Goal: Transaction & Acquisition: Purchase product/service

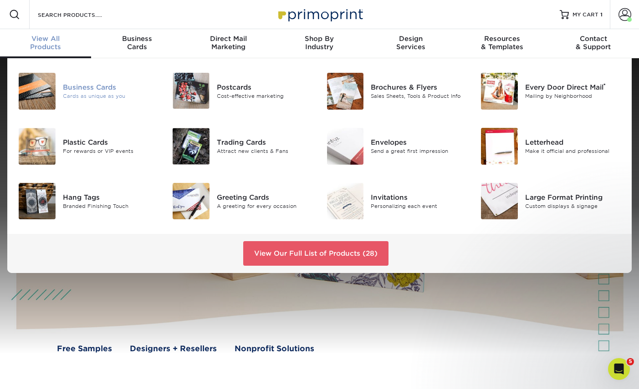
click at [100, 88] on div "Business Cards" at bounding box center [111, 87] width 96 height 10
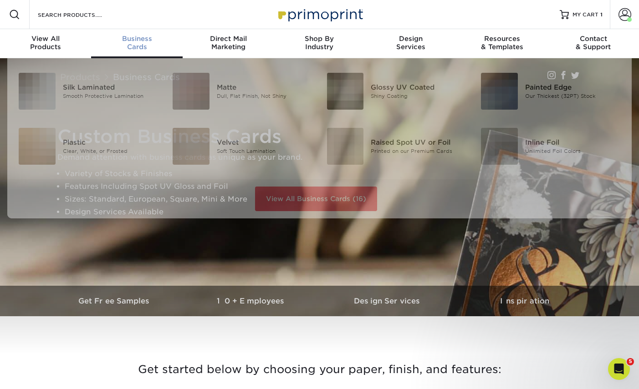
click at [145, 42] on span "Business" at bounding box center [136, 39] width 91 height 8
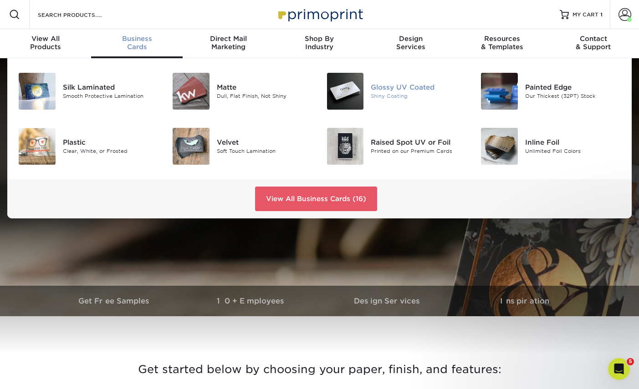
click at [383, 88] on div "Glossy UV Coated" at bounding box center [419, 87] width 96 height 10
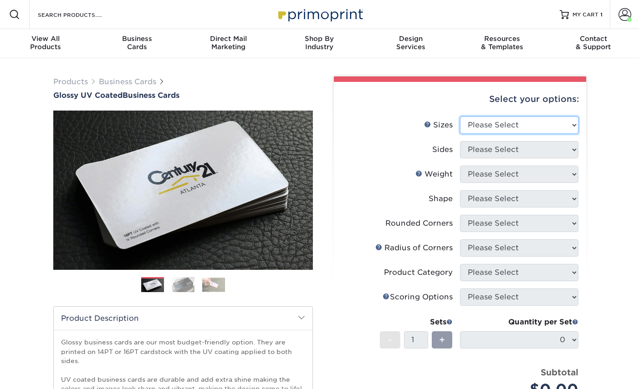
click at [505, 128] on select "Please Select 1.5" x 3.5" - Mini 1.75" x 3.5" - Mini 2" x 2" - Square 2" x 3" -…" at bounding box center [519, 125] width 118 height 17
select select "2.00x3.50"
click at [460, 117] on select "Please Select 1.5" x 3.5" - Mini 1.75" x 3.5" - Mini 2" x 2" - Square 2" x 3" -…" at bounding box center [519, 125] width 118 height 17
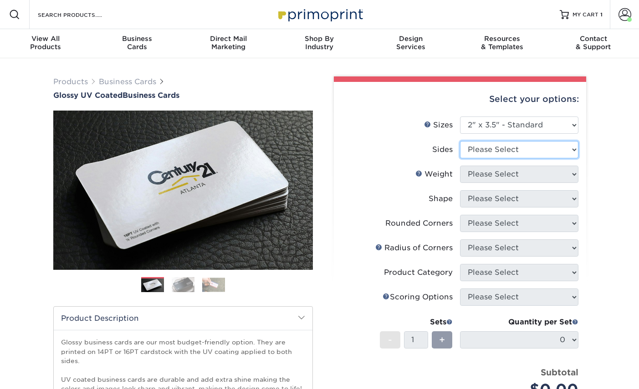
click at [496, 146] on select "Please Select Print Both Sides Print Front Only" at bounding box center [519, 149] width 118 height 17
select select "13abbda7-1d64-4f25-8bb2-c179b224825d"
click at [460, 141] on select "Please Select Print Both Sides Print Front Only" at bounding box center [519, 149] width 118 height 17
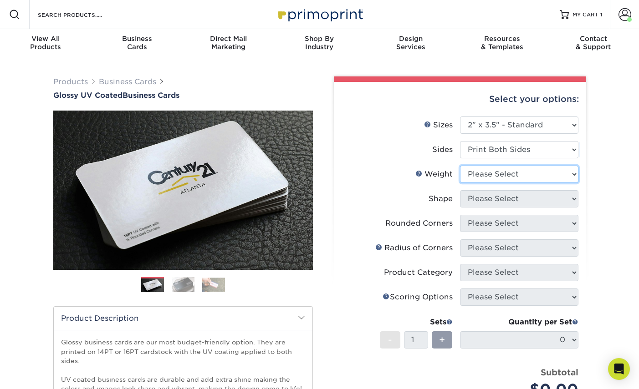
click at [492, 170] on select "Please Select 16PT 14PT" at bounding box center [519, 174] width 118 height 17
select select "16PT"
click at [460, 166] on select "Please Select 16PT 14PT" at bounding box center [519, 174] width 118 height 17
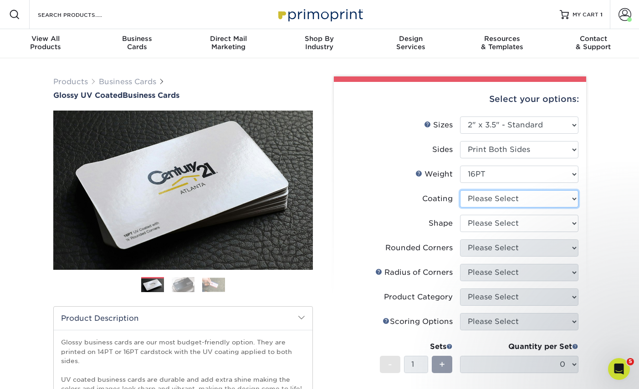
click at [498, 202] on select at bounding box center [519, 198] width 118 height 17
select select "ae367451-b2b8-45df-a344-0f05b6a12993"
click at [460, 190] on select at bounding box center [519, 198] width 118 height 17
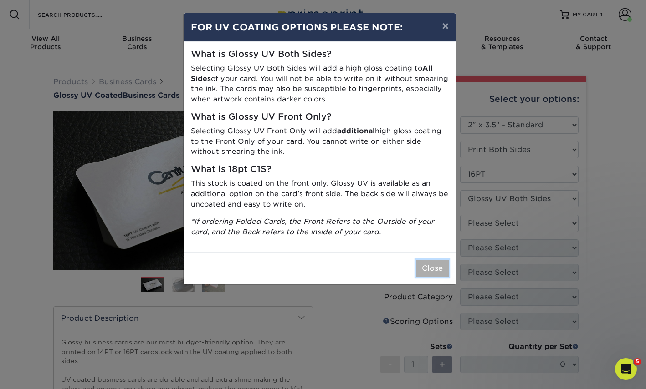
click at [431, 266] on button "Close" at bounding box center [432, 268] width 33 height 17
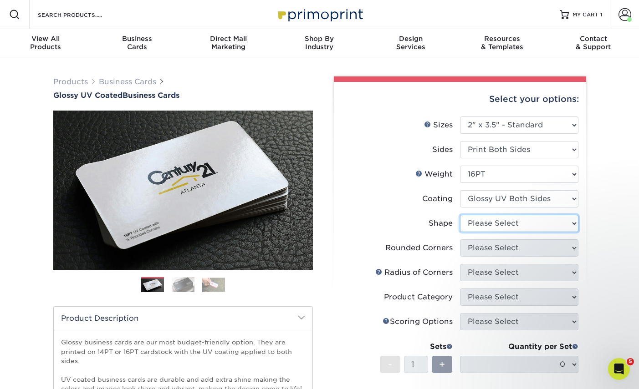
click at [490, 225] on select "Please Select Standard Oval" at bounding box center [519, 223] width 118 height 17
select select "standard"
click at [460, 215] on select "Please Select Standard Oval" at bounding box center [519, 223] width 118 height 17
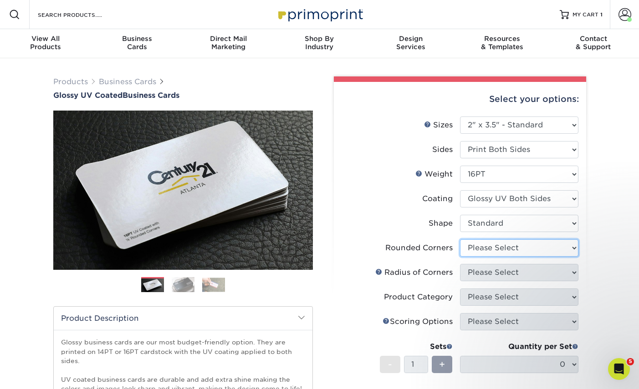
click at [485, 248] on select "Please Select Yes - Round 2 Corners Yes - Round 4 Corners No" at bounding box center [519, 248] width 118 height 17
select select "0"
click at [460, 240] on select "Please Select Yes - Round 2 Corners Yes - Round 4 Corners No" at bounding box center [519, 248] width 118 height 17
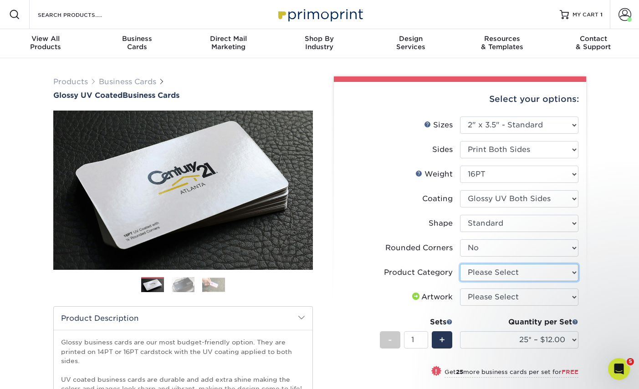
click at [485, 274] on select "Please Select Business Cards" at bounding box center [519, 272] width 118 height 17
select select "3b5148f1-0588-4f88-a218-97bcfdce65c1"
click at [460, 264] on select "Please Select Business Cards" at bounding box center [519, 272] width 118 height 17
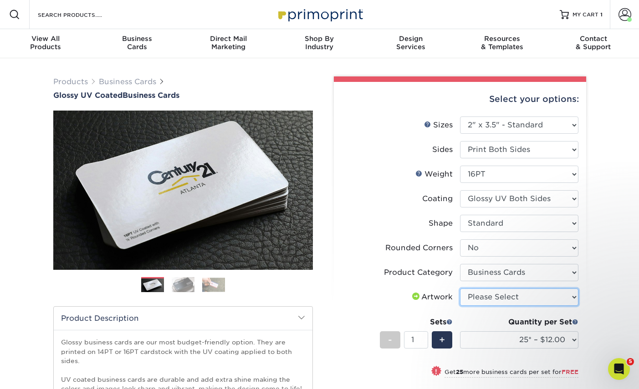
click at [485, 291] on select "Please Select I will upload files I need a design - $100" at bounding box center [519, 297] width 118 height 17
select select "upload"
click at [460, 289] on select "Please Select I will upload files I need a design - $100" at bounding box center [519, 297] width 118 height 17
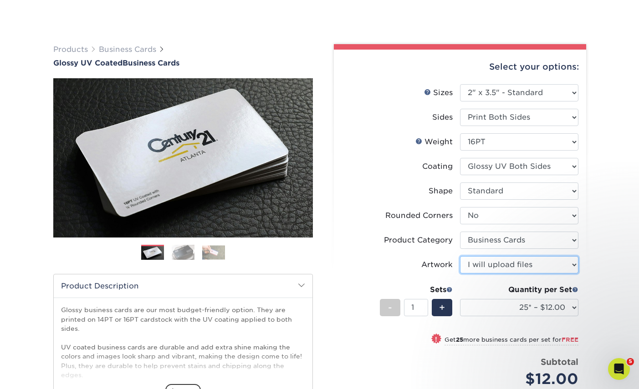
scroll to position [91, 0]
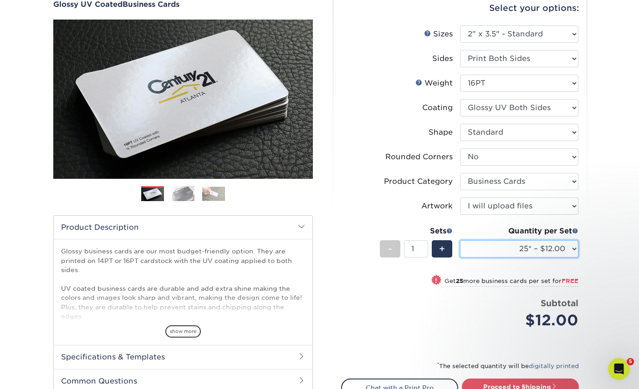
click at [572, 246] on select "25* – $12.00 50* – $12.00 100* – $12.00 250* – $21.00 500 – $42.00 1000 – $53.0…" at bounding box center [519, 248] width 118 height 17
select select "500 – $42.00"
click at [460, 240] on select "25* – $12.00 50* – $12.00 100* – $12.00 250* – $21.00 500 – $42.00 1000 – $53.0…" at bounding box center [519, 248] width 118 height 17
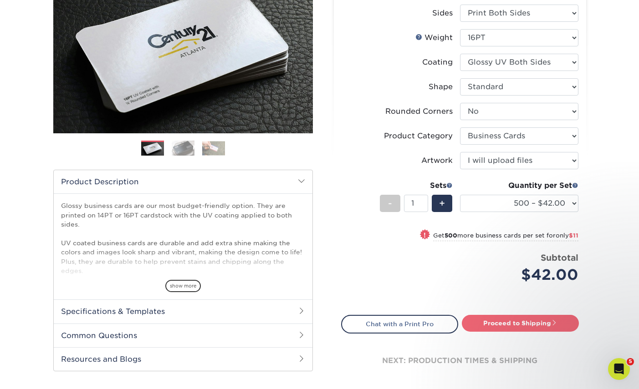
click at [512, 322] on link "Proceed to Shipping" at bounding box center [520, 323] width 117 height 16
type input "Set 1"
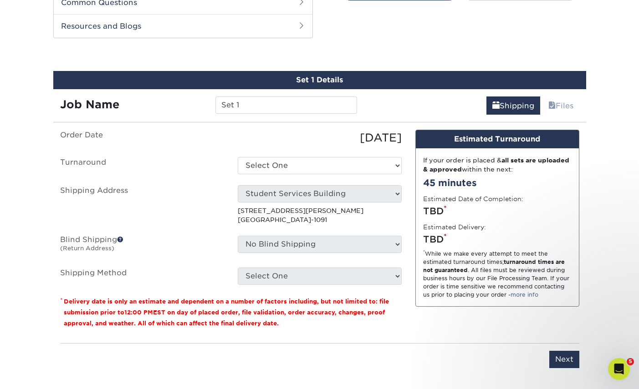
scroll to position [477, 0]
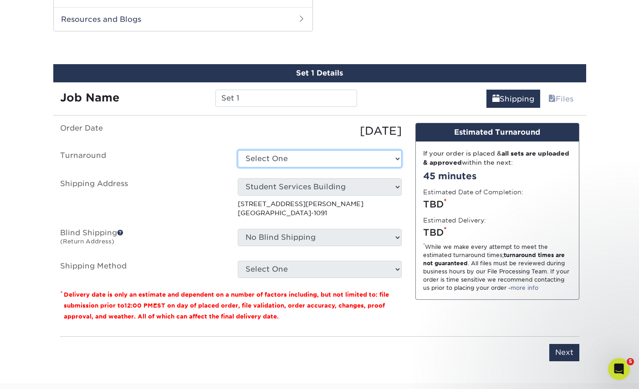
click at [283, 161] on select "Select One 2-4 Business Days 2 Day Next Business Day" at bounding box center [320, 158] width 164 height 17
select select "9ebc2889-b7ff-45b8-8d3b-bb5a09736017"
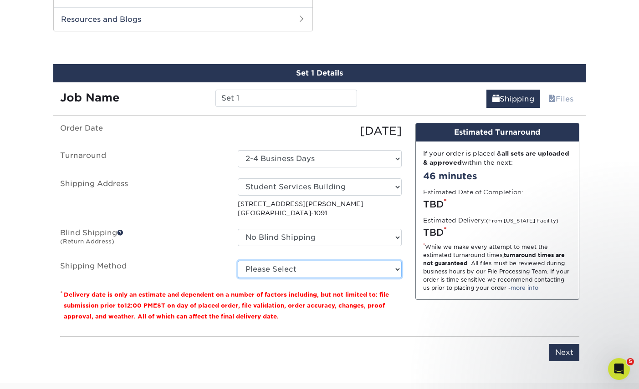
click at [302, 266] on select "Please Select Ground Shipping (+$8.96) 3 Day Shipping Service (+$15.34) 2 Day A…" at bounding box center [320, 269] width 164 height 17
select select "03"
click at [238, 261] on select "Please Select Ground Shipping (+$8.96) 3 Day Shipping Service (+$15.34) 2 Day A…" at bounding box center [320, 269] width 164 height 17
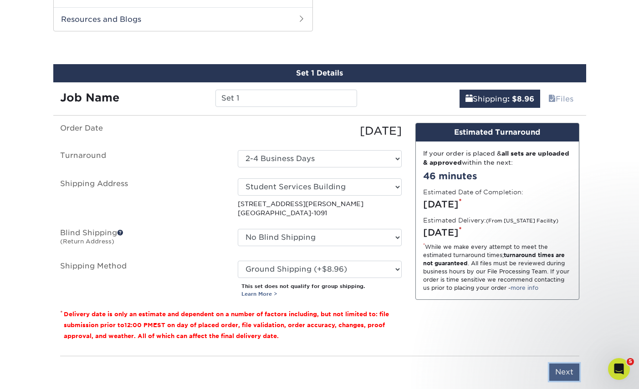
click at [562, 374] on input "Next" at bounding box center [564, 372] width 30 height 17
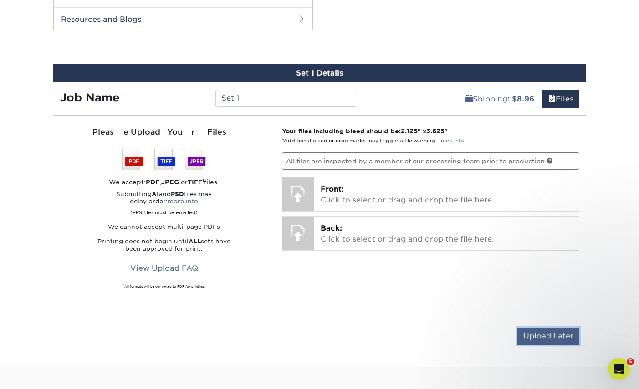
click at [542, 337] on input "Upload Later" at bounding box center [548, 336] width 62 height 17
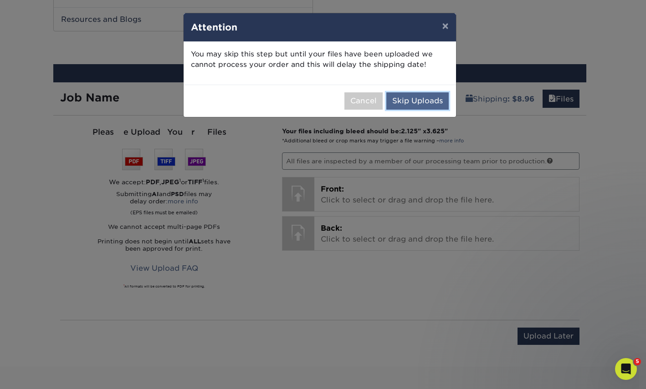
click at [414, 102] on button "Skip Uploads" at bounding box center [417, 100] width 62 height 17
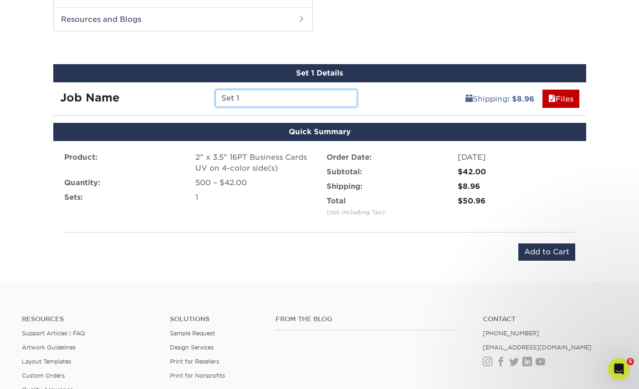
click at [228, 94] on input "Set 1" at bounding box center [286, 98] width 142 height 17
type input "Group Services Business Cards"
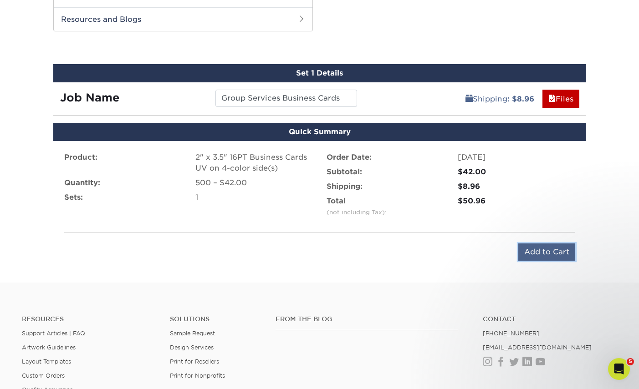
click at [542, 251] on input "Add to Cart" at bounding box center [546, 252] width 57 height 17
